Goal: Navigation & Orientation: Find specific page/section

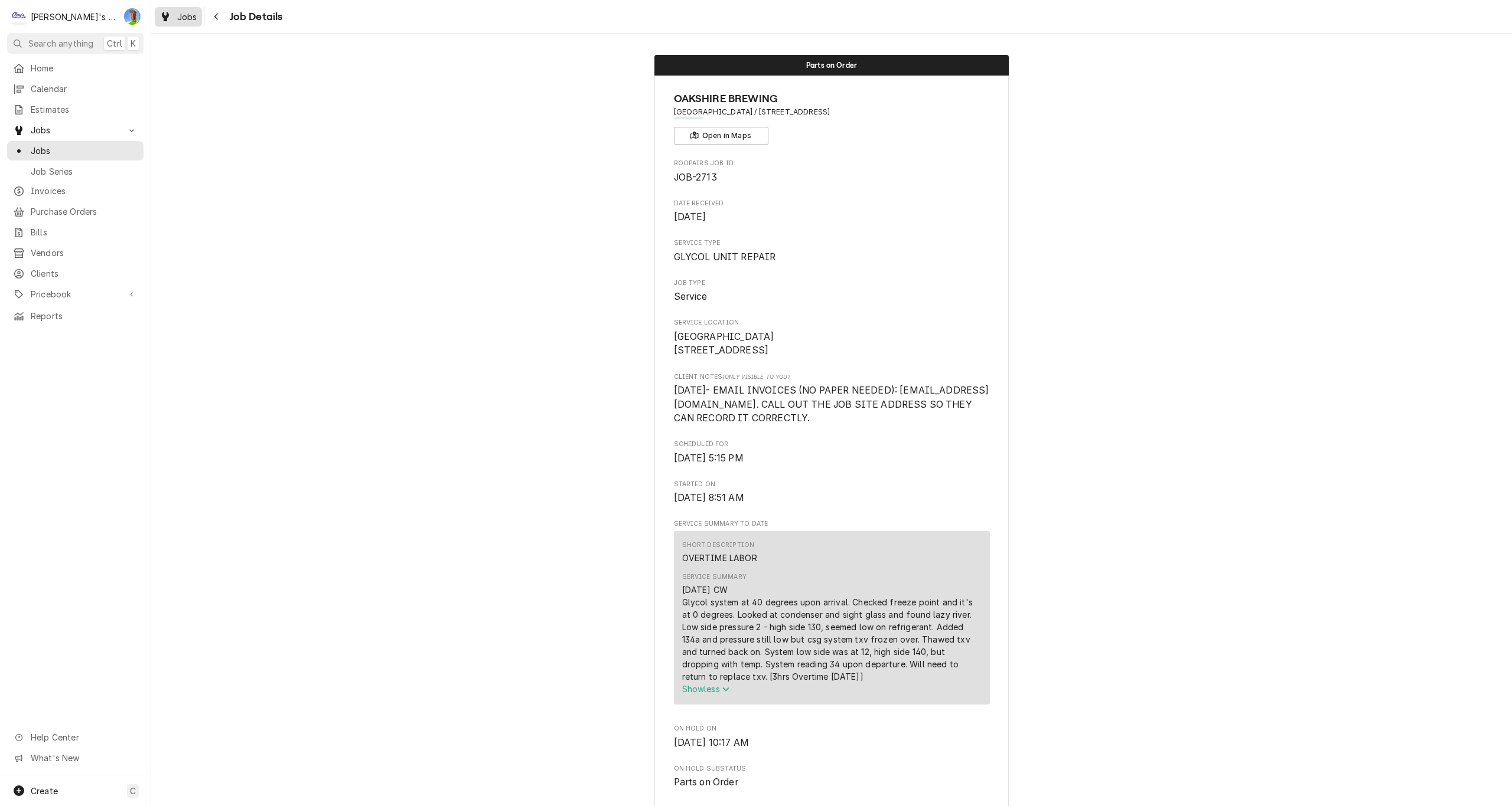
click at [178, 16] on span "Jobs" at bounding box center [187, 16] width 20 height 13
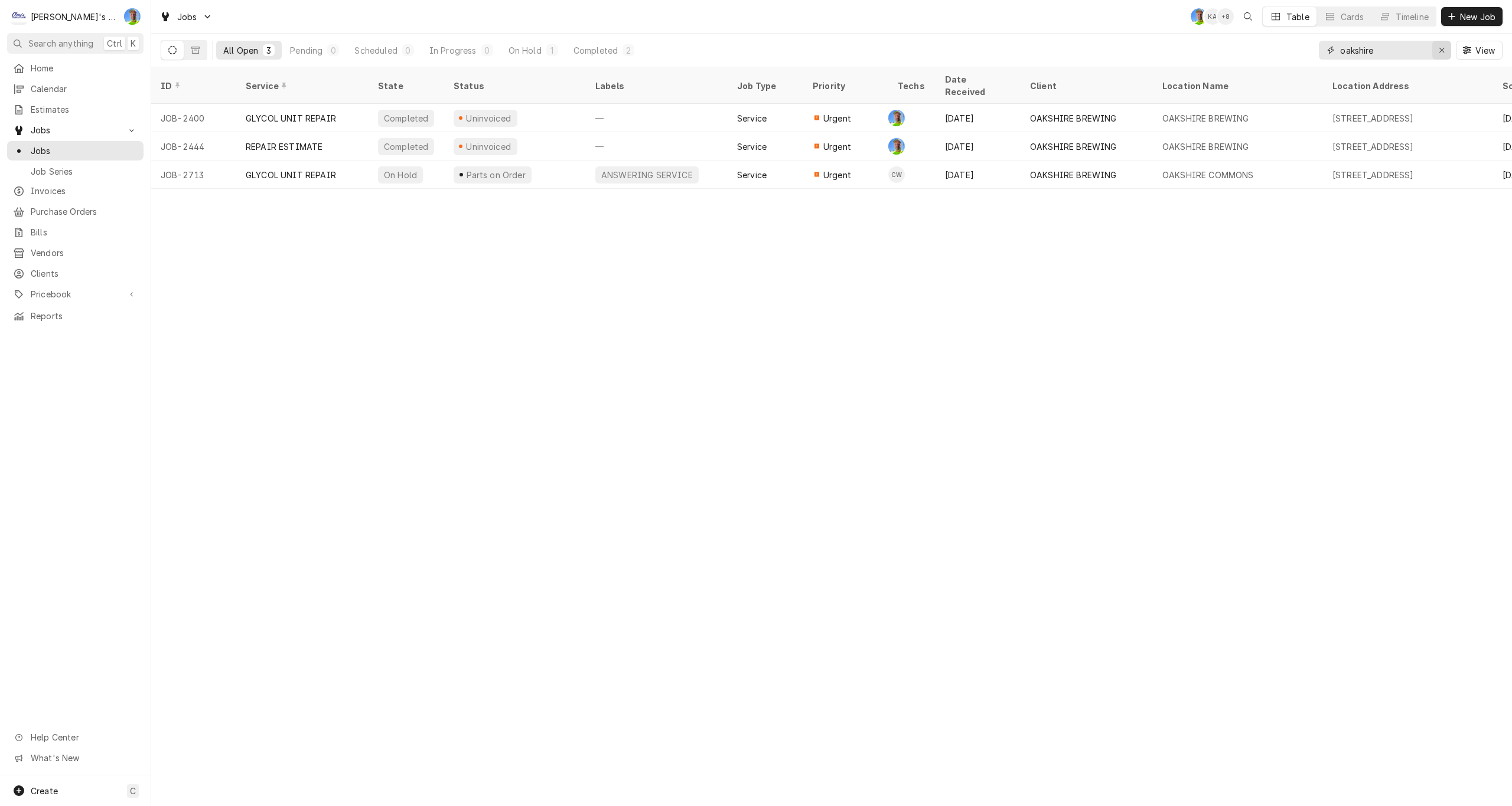
click at [1442, 49] on icon "Erase input" at bounding box center [1441, 49] width 7 height 9
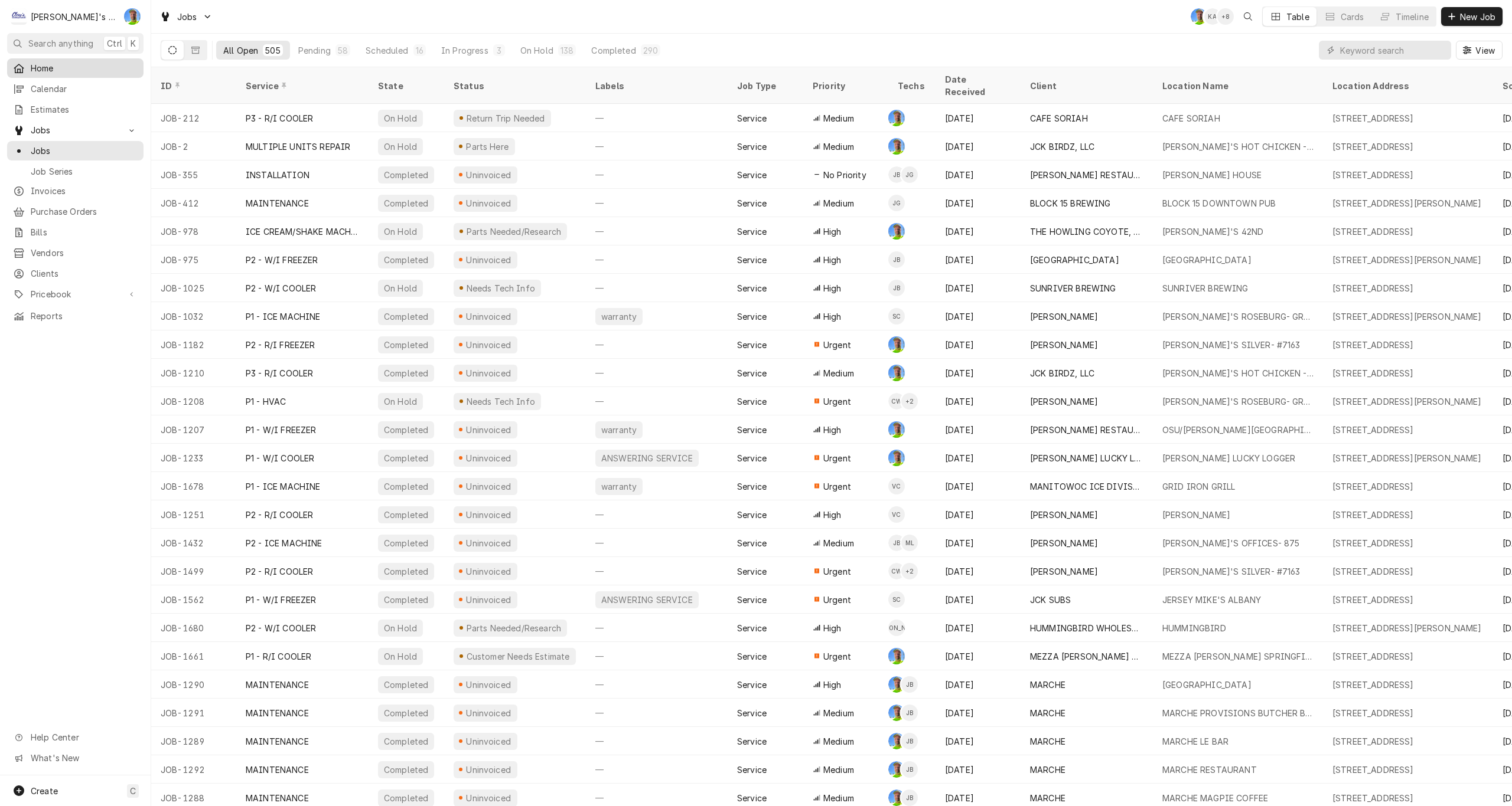
click at [75, 67] on span "Home" at bounding box center [84, 68] width 107 height 13
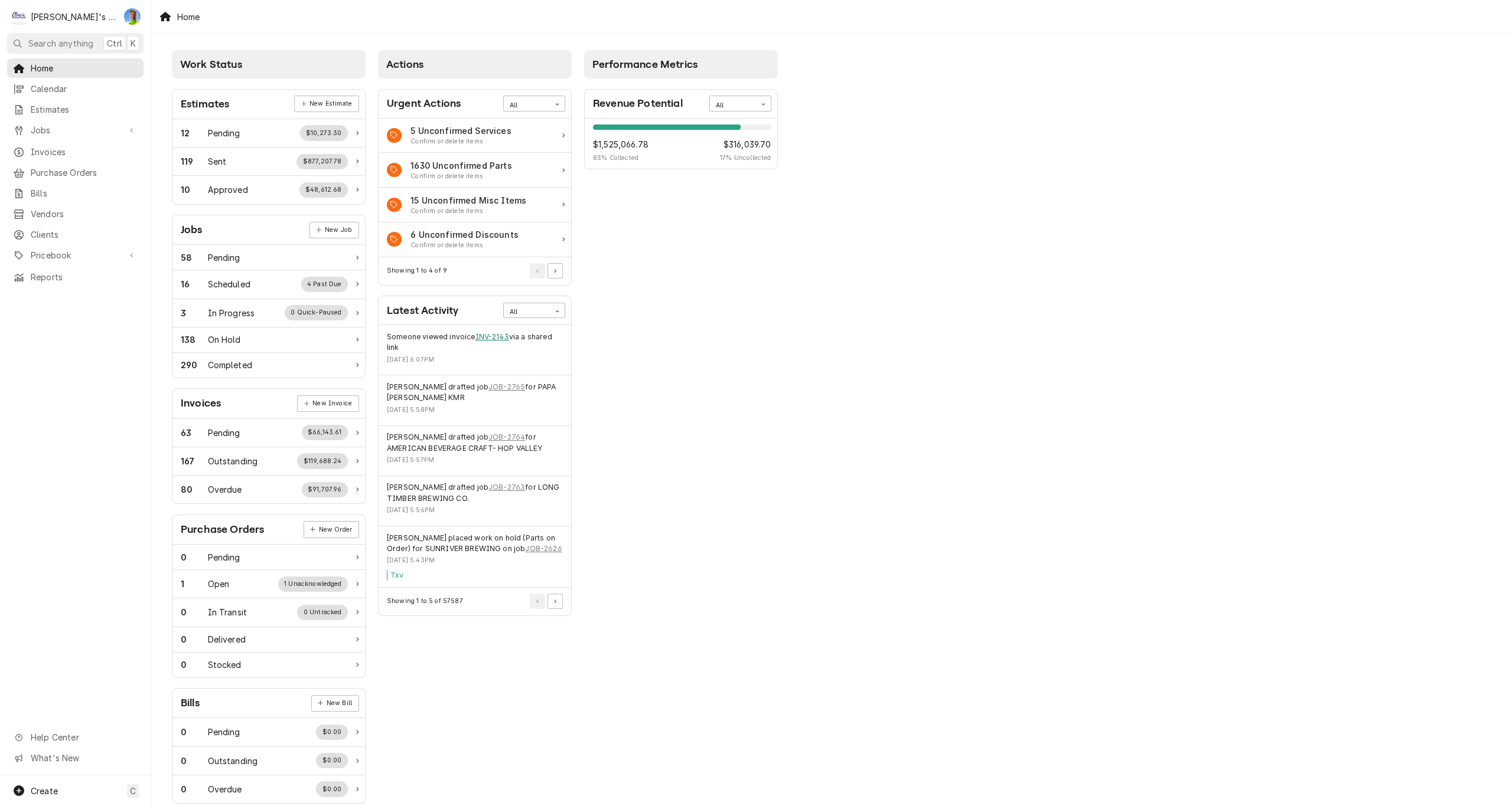
click at [488, 336] on link "INV-2143" at bounding box center [492, 337] width 34 height 11
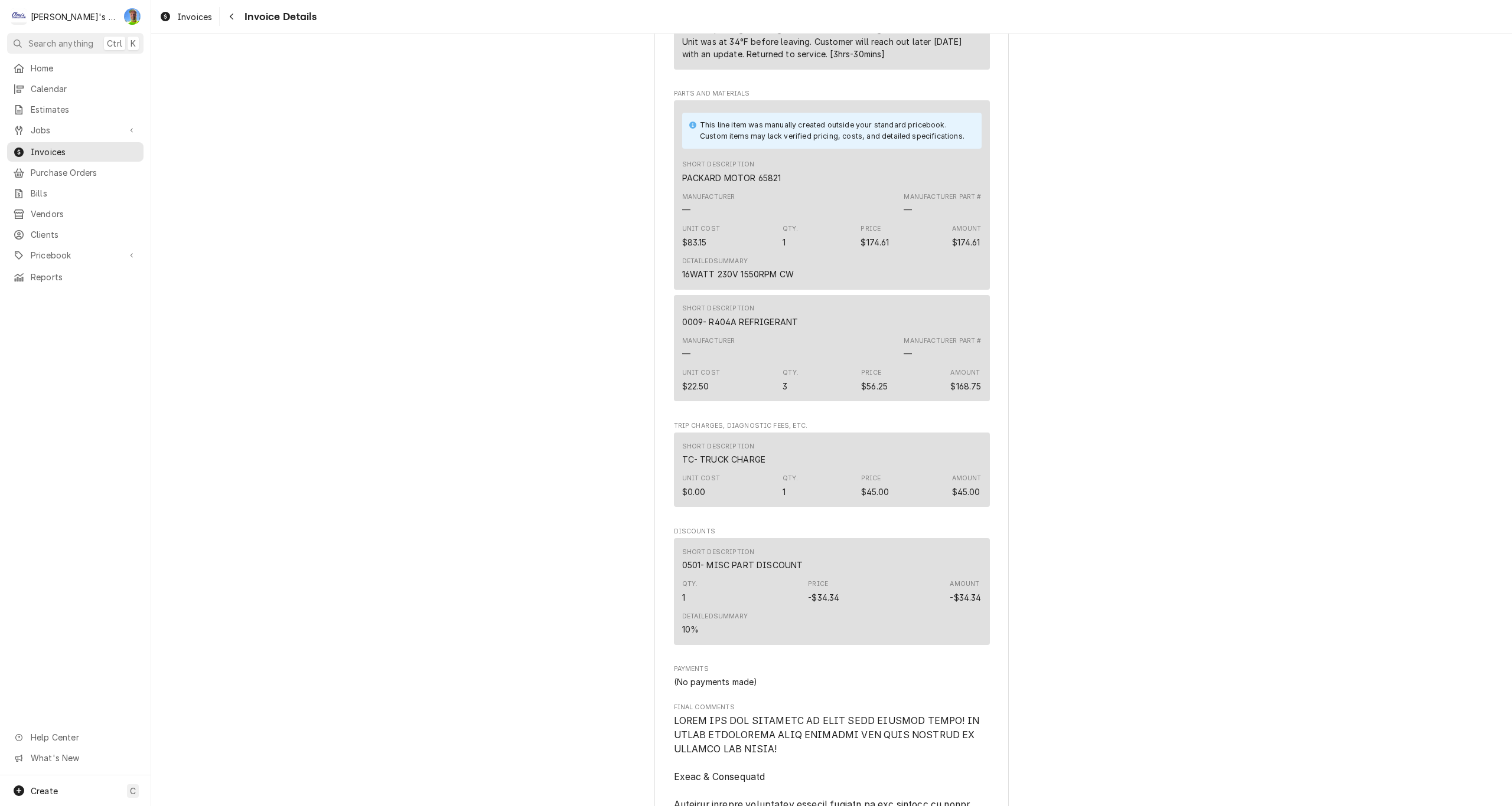
scroll to position [886, 0]
